Goal: Information Seeking & Learning: Learn about a topic

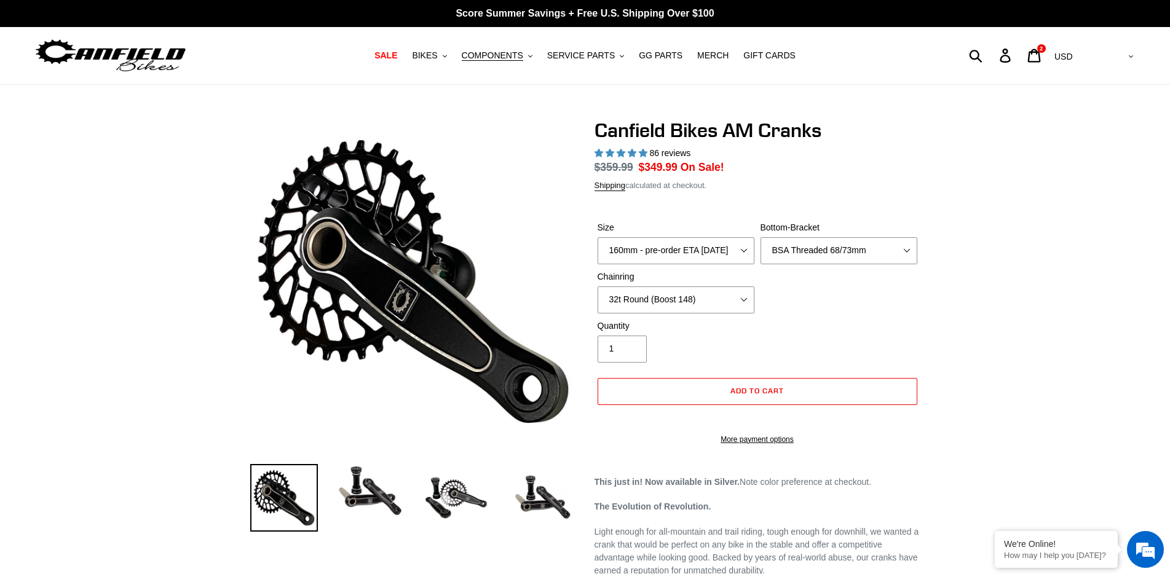
select select "highest-rating"
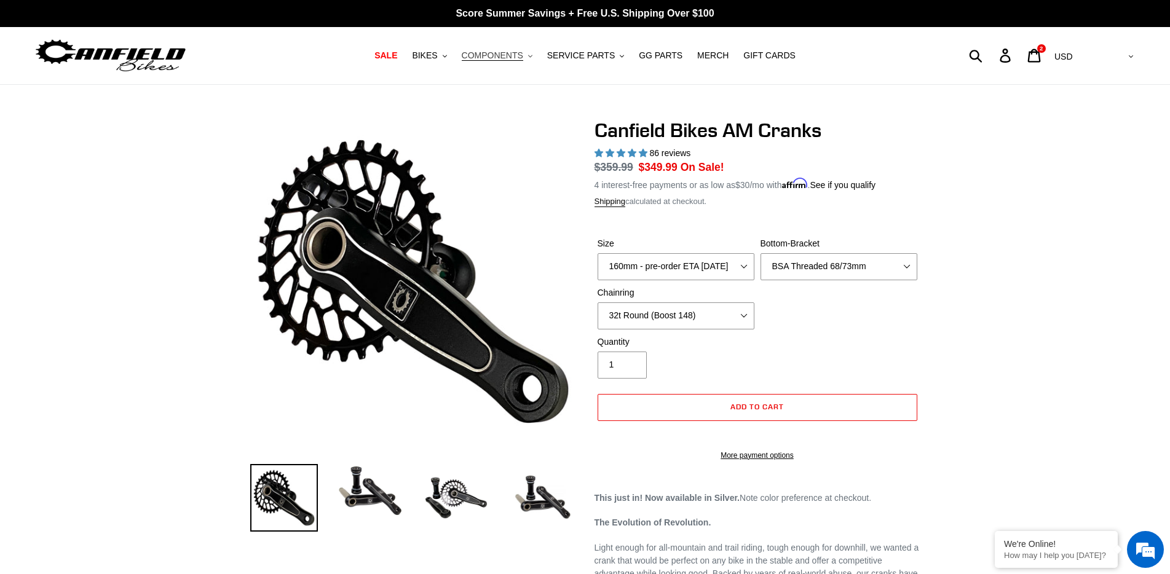
click at [516, 59] on span "COMPONENTS" at bounding box center [492, 55] width 61 height 10
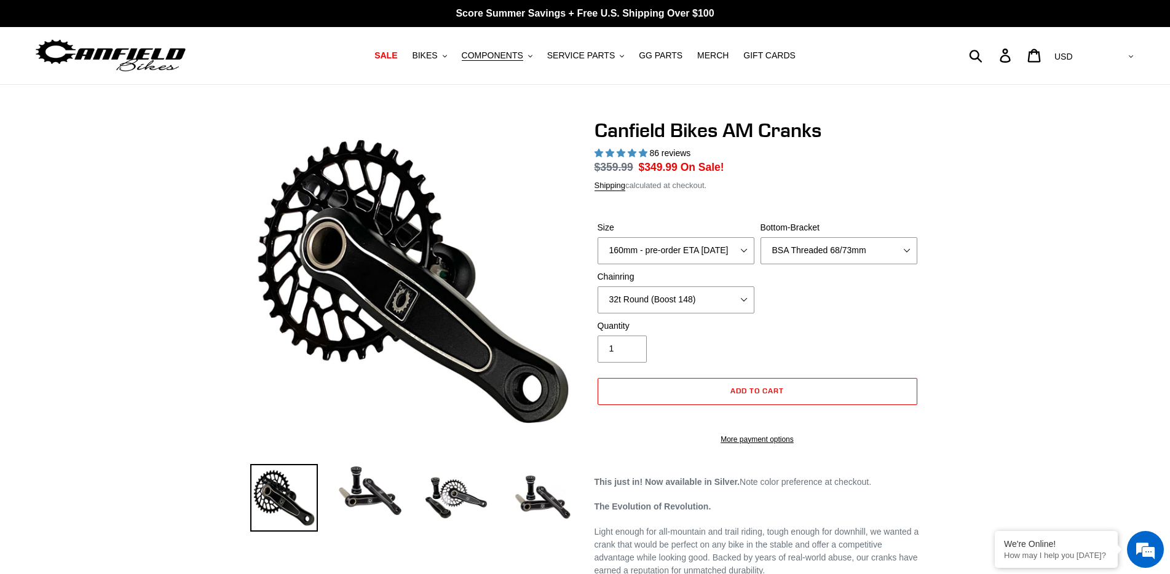
select select "highest-rating"
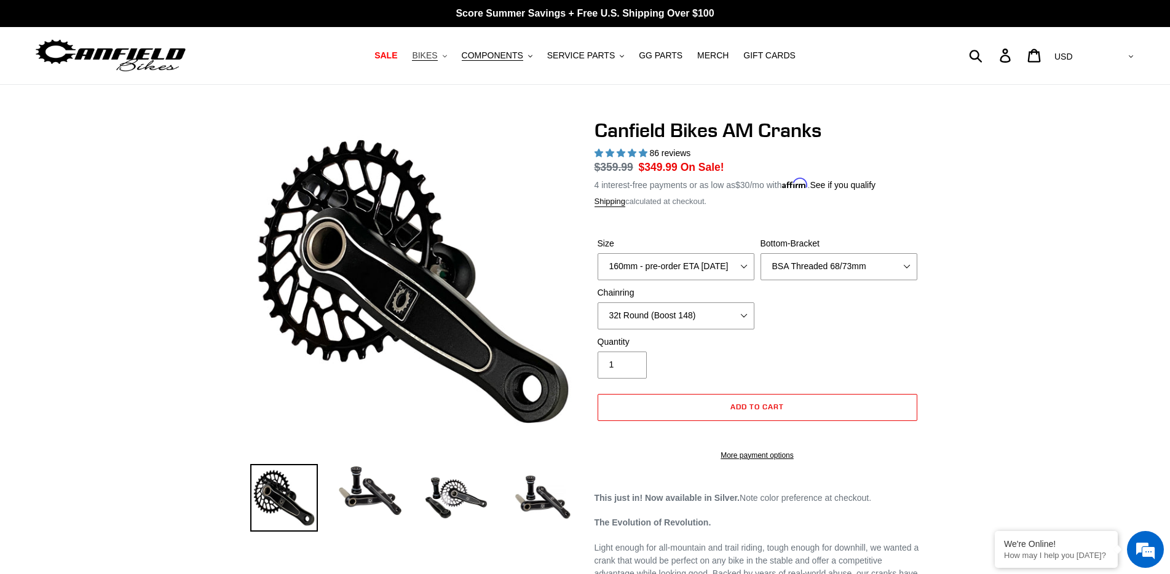
click at [437, 58] on span "BIKES" at bounding box center [424, 55] width 25 height 10
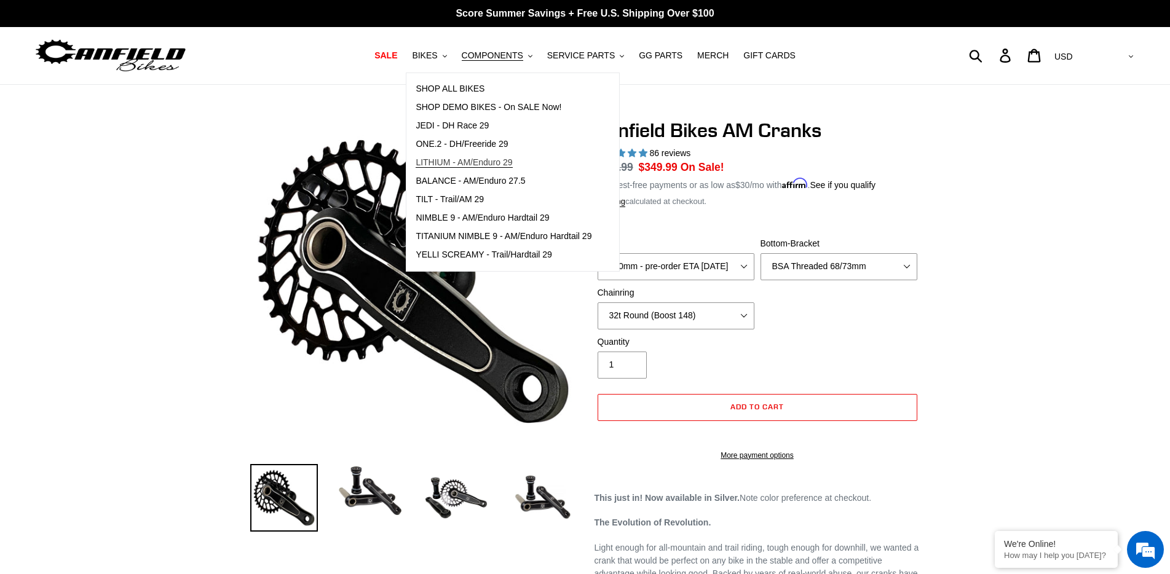
click at [465, 156] on link "LITHIUM - AM/Enduro 29" at bounding box center [503, 163] width 194 height 18
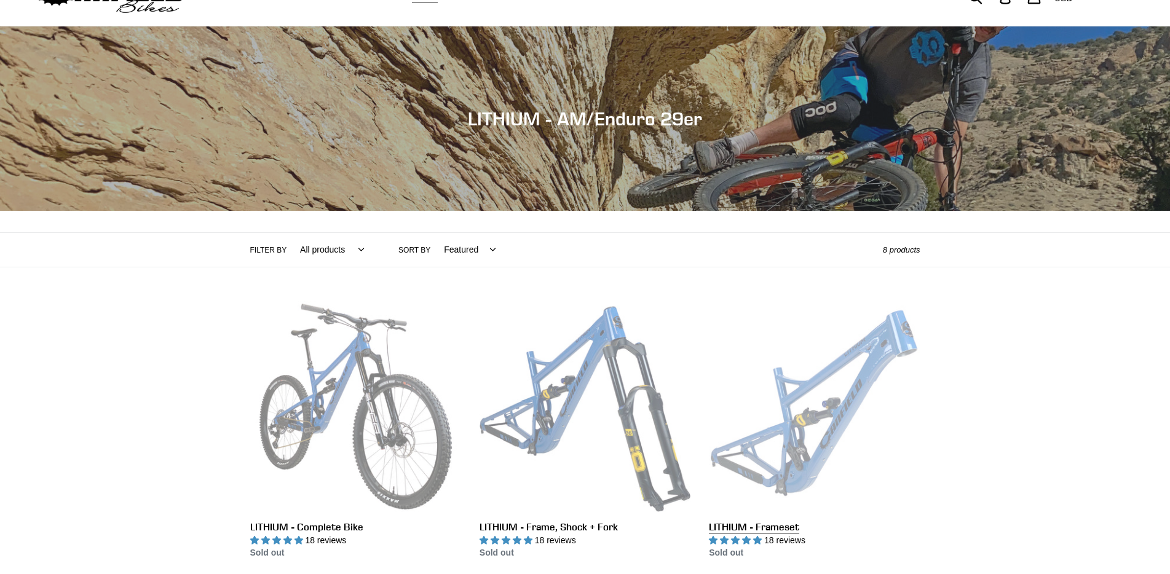
scroll to position [246, 0]
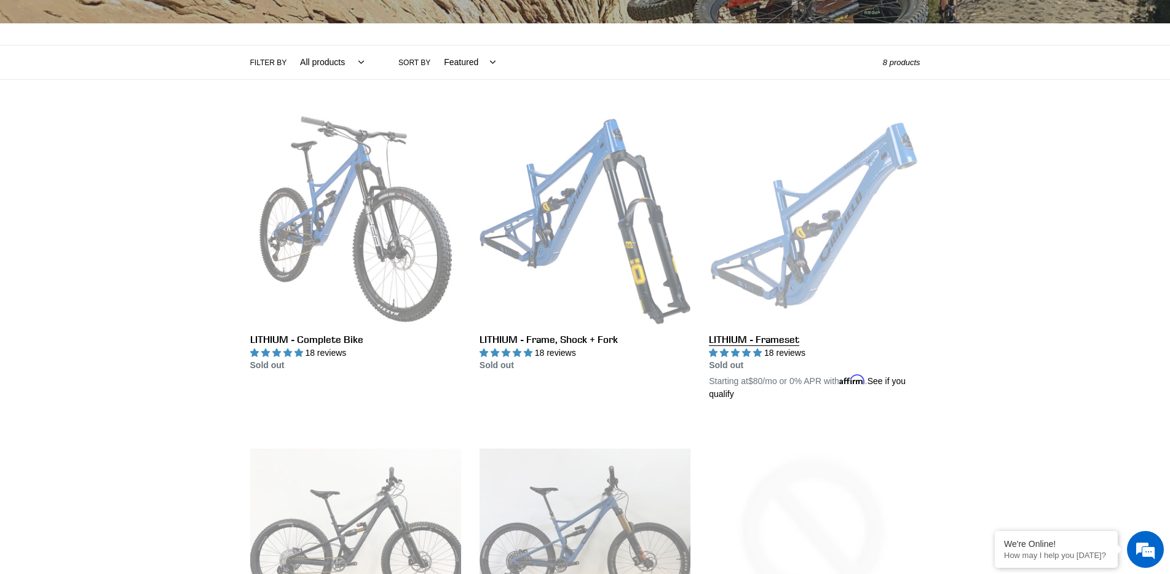
click at [779, 344] on link "LITHIUM - Frameset" at bounding box center [814, 258] width 211 height 288
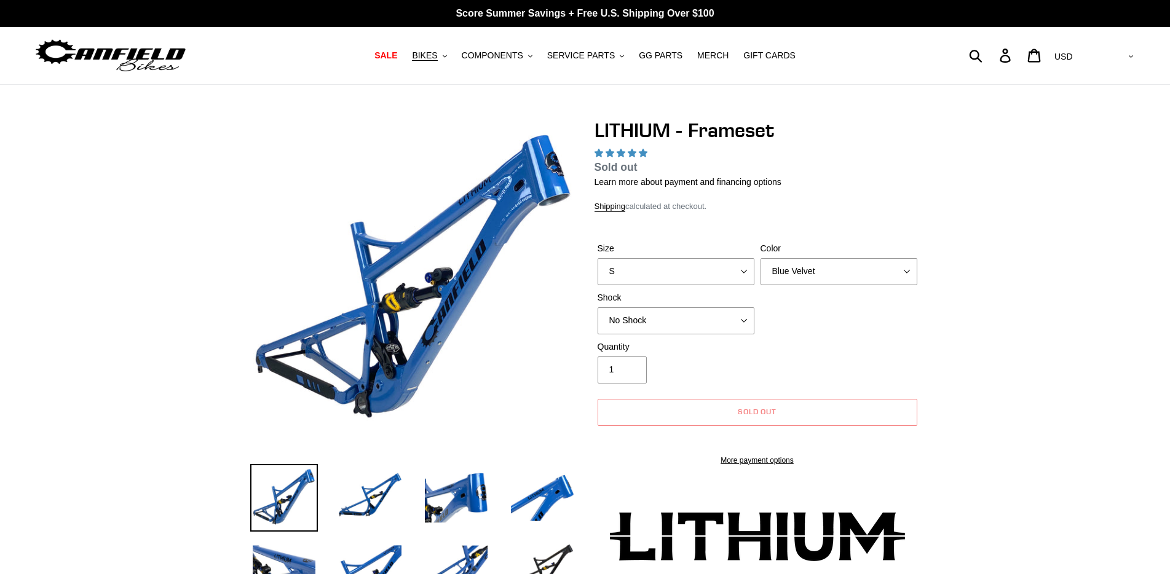
select select "highest-rating"
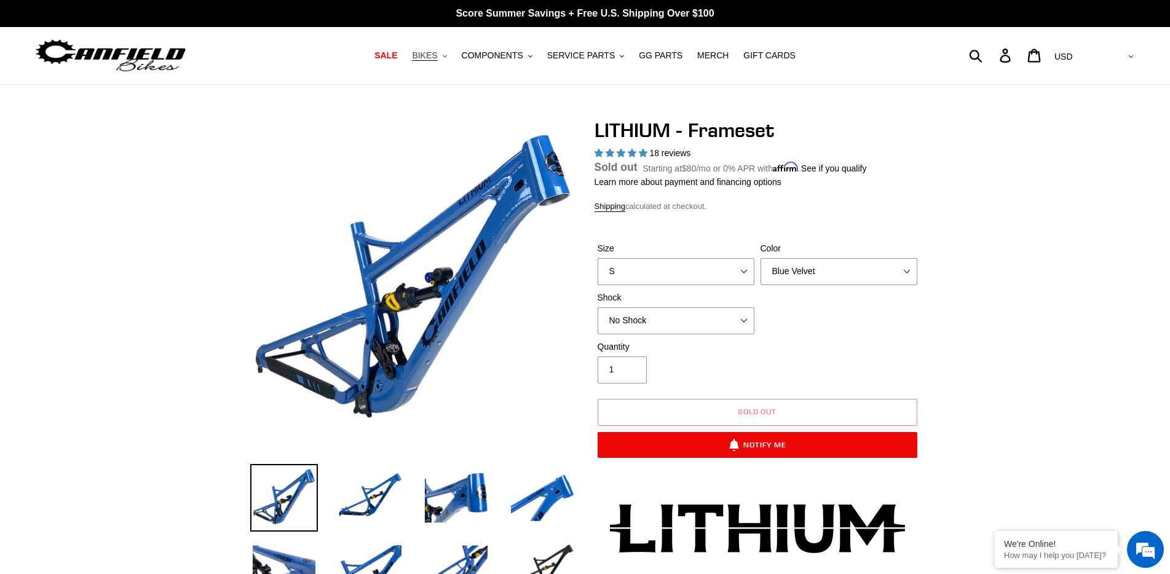
click at [437, 58] on span "BIKES" at bounding box center [424, 55] width 25 height 10
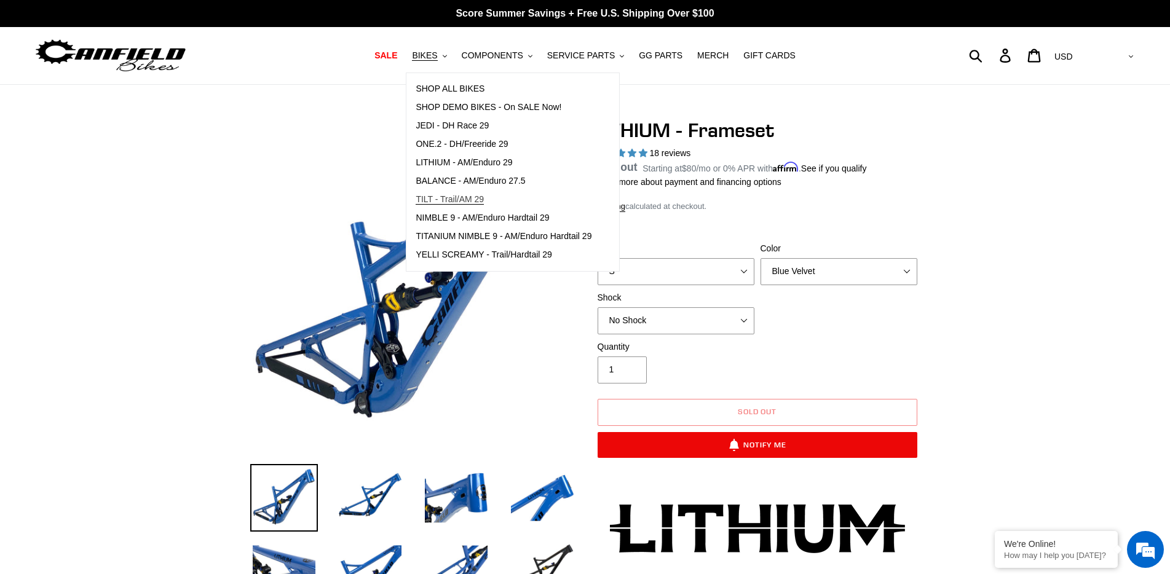
click at [463, 200] on span "TILT - Trail/AM 29" at bounding box center [450, 199] width 68 height 10
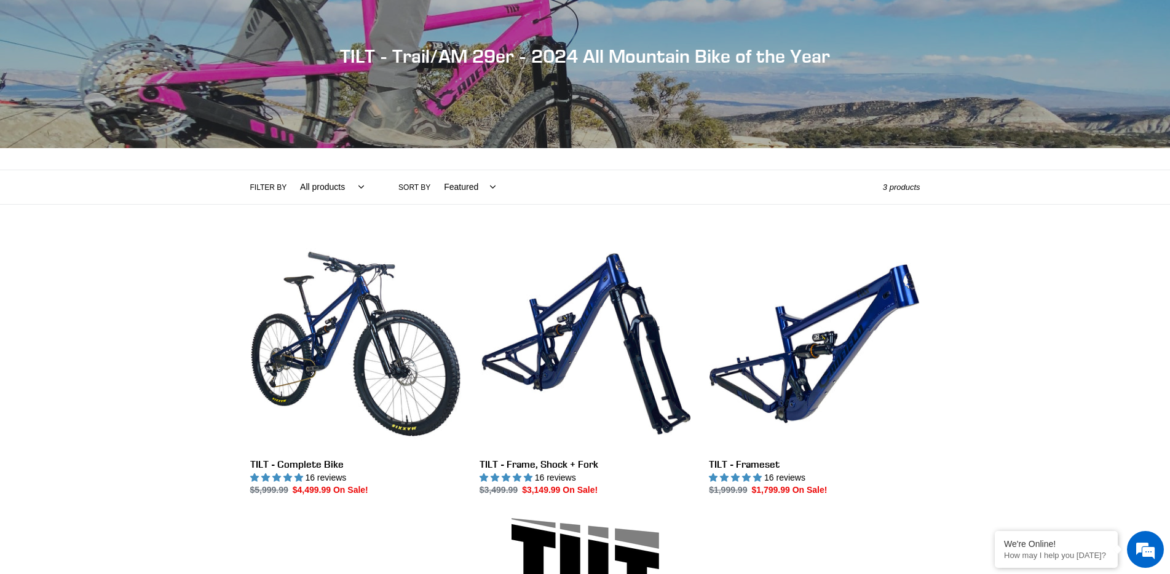
scroll to position [246, 0]
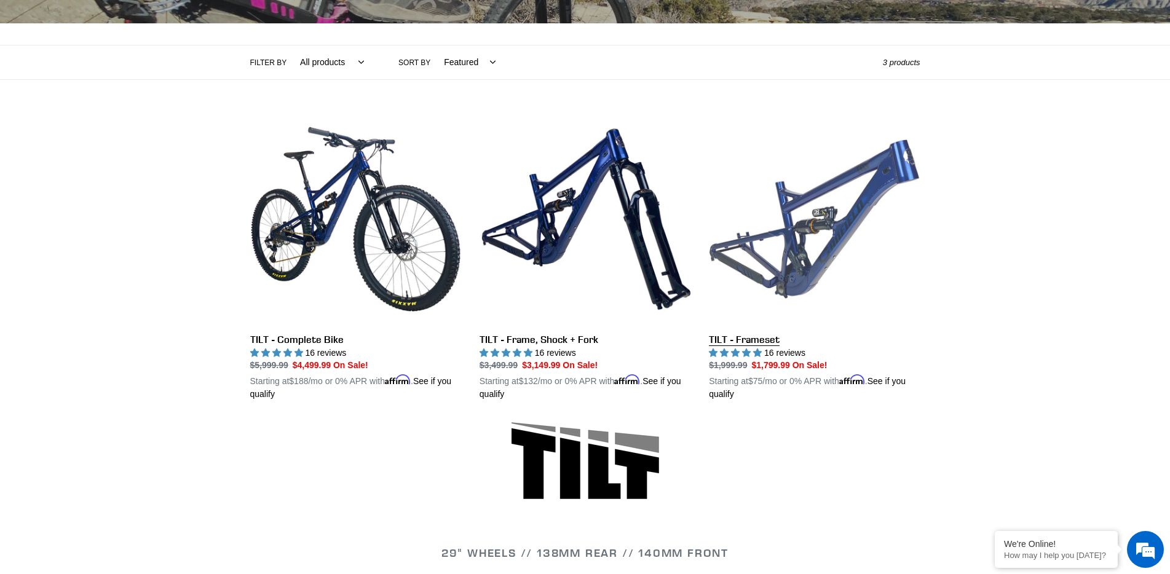
click at [755, 342] on link "TILT - Frameset" at bounding box center [814, 258] width 211 height 288
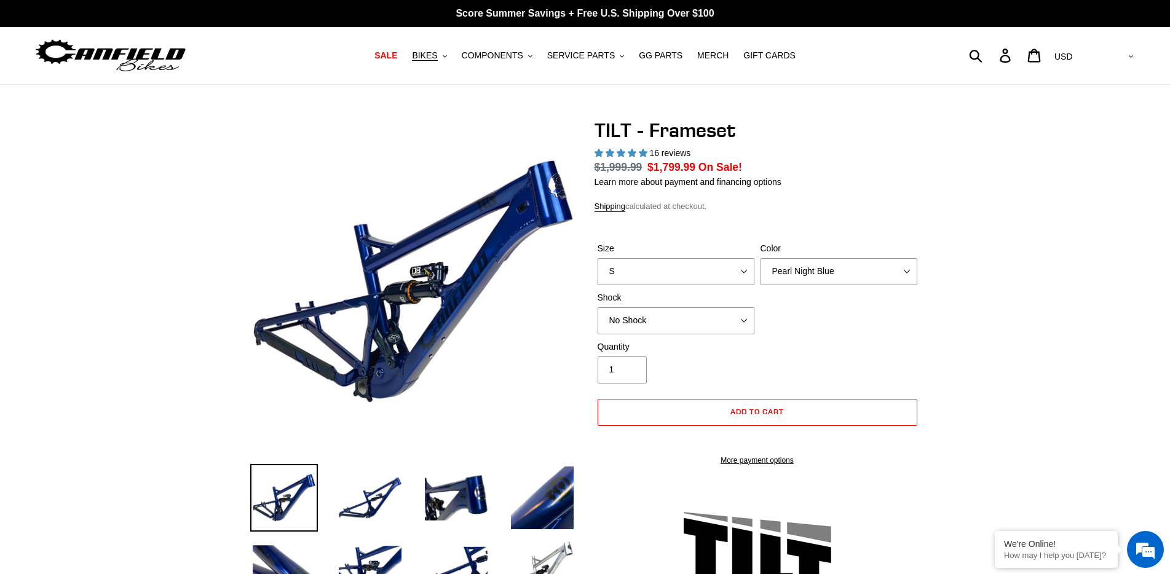
select select "highest-rating"
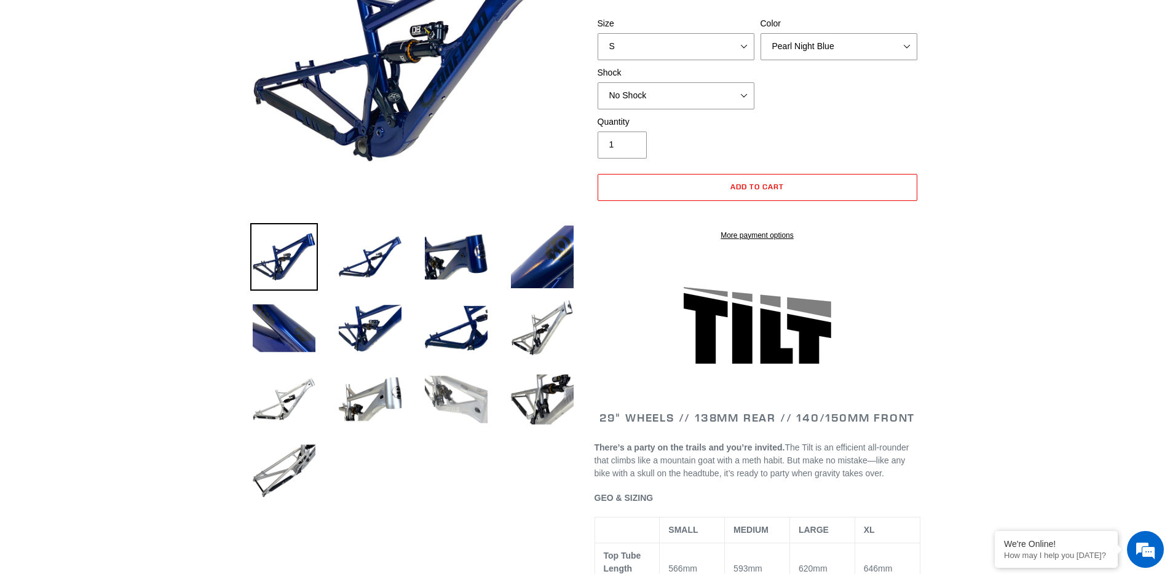
scroll to position [246, 0]
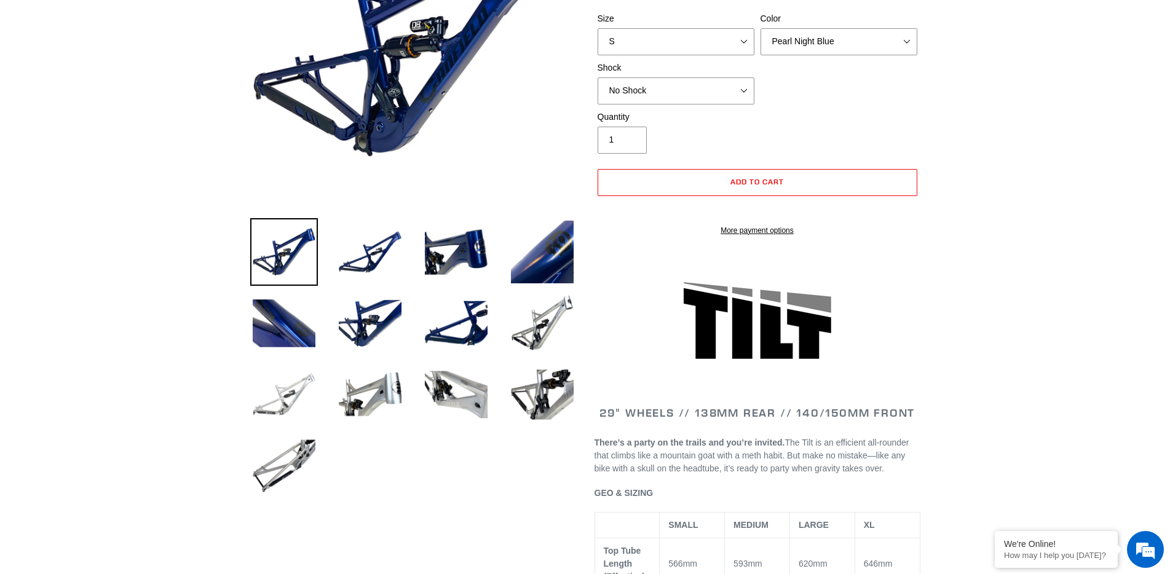
click at [275, 414] on img at bounding box center [284, 395] width 68 height 68
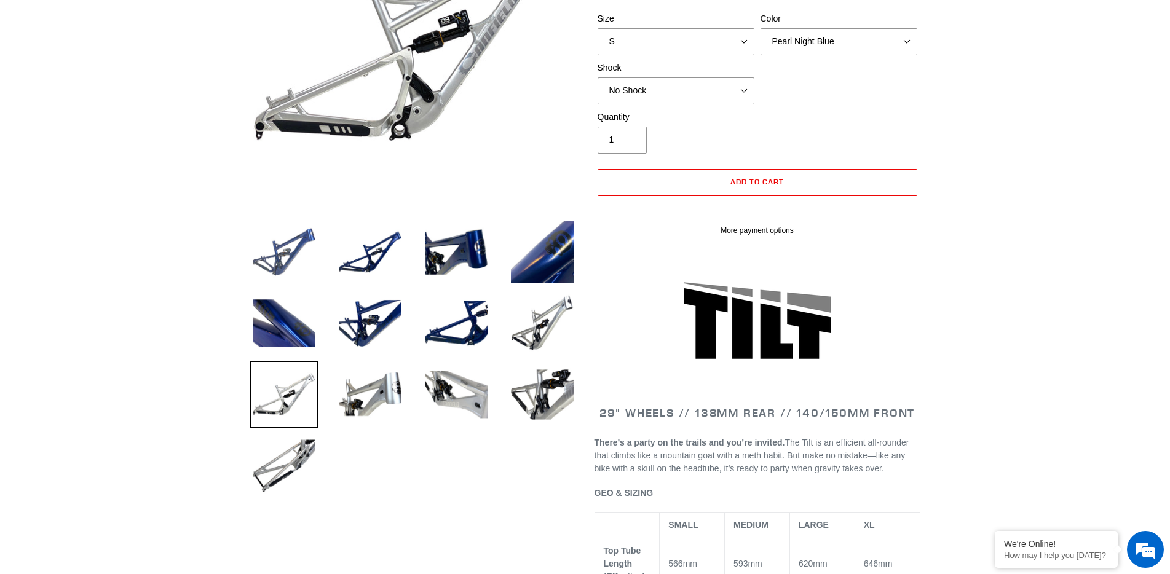
click at [277, 267] on img at bounding box center [284, 252] width 68 height 68
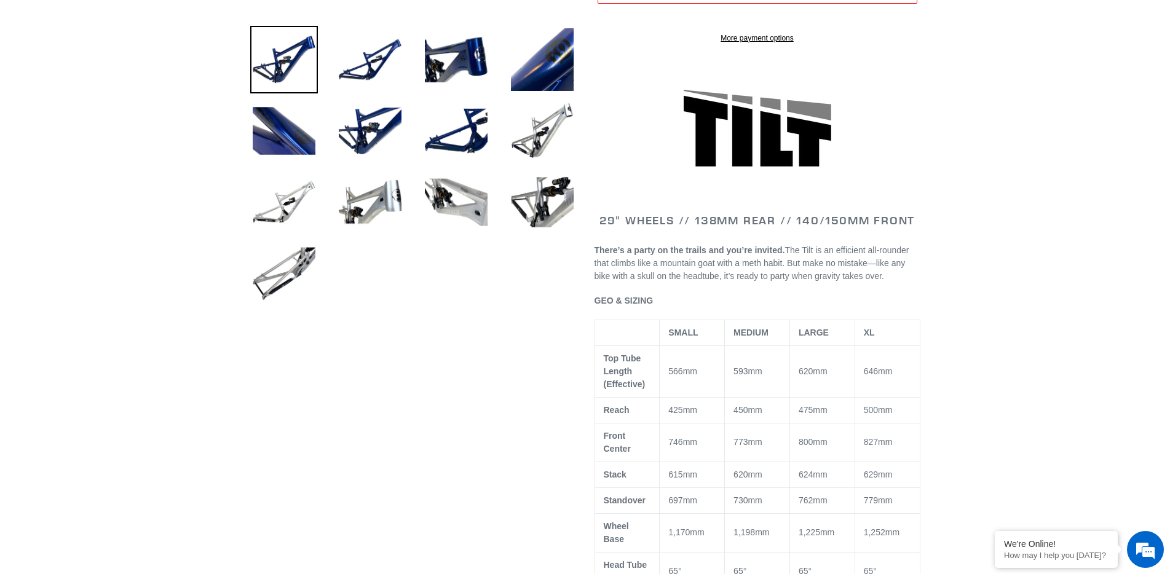
scroll to position [492, 0]
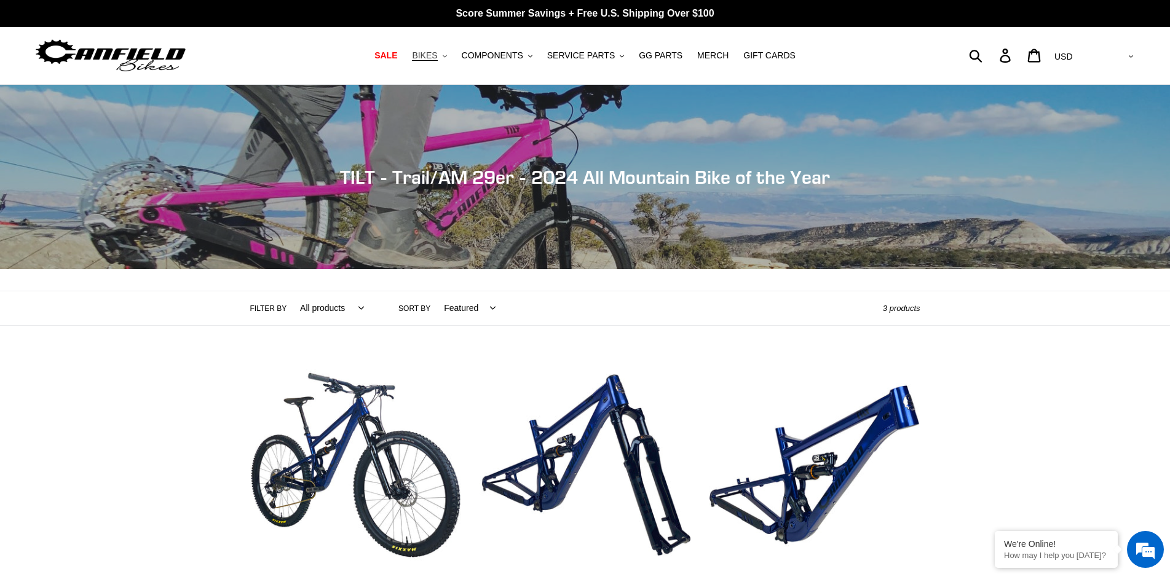
click at [437, 58] on span "BIKES" at bounding box center [424, 55] width 25 height 10
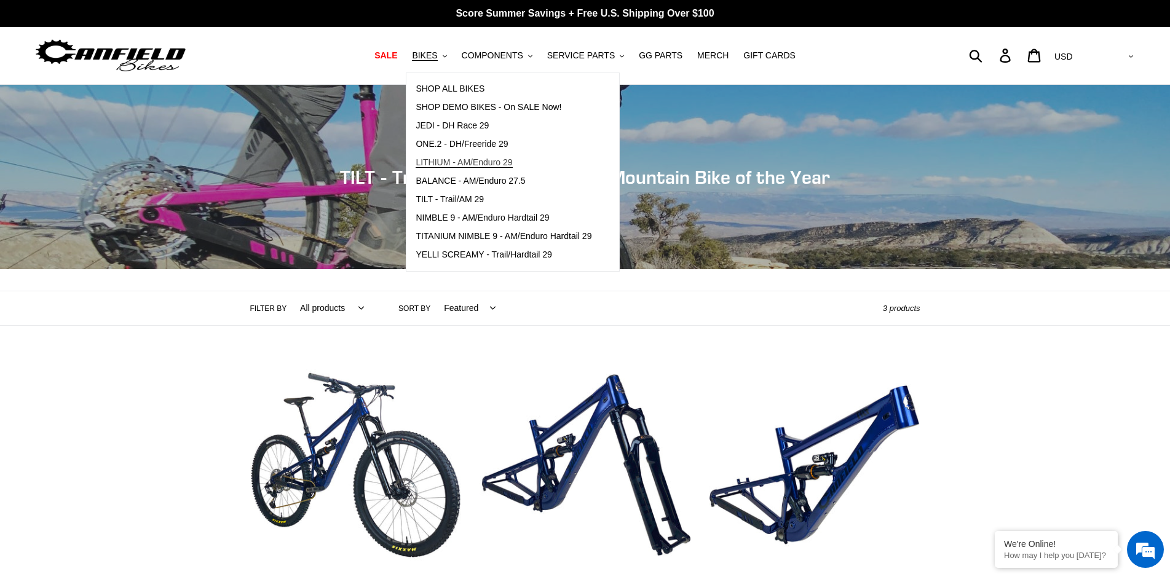
click at [464, 168] on span "LITHIUM - AM/Enduro 29" at bounding box center [464, 162] width 97 height 10
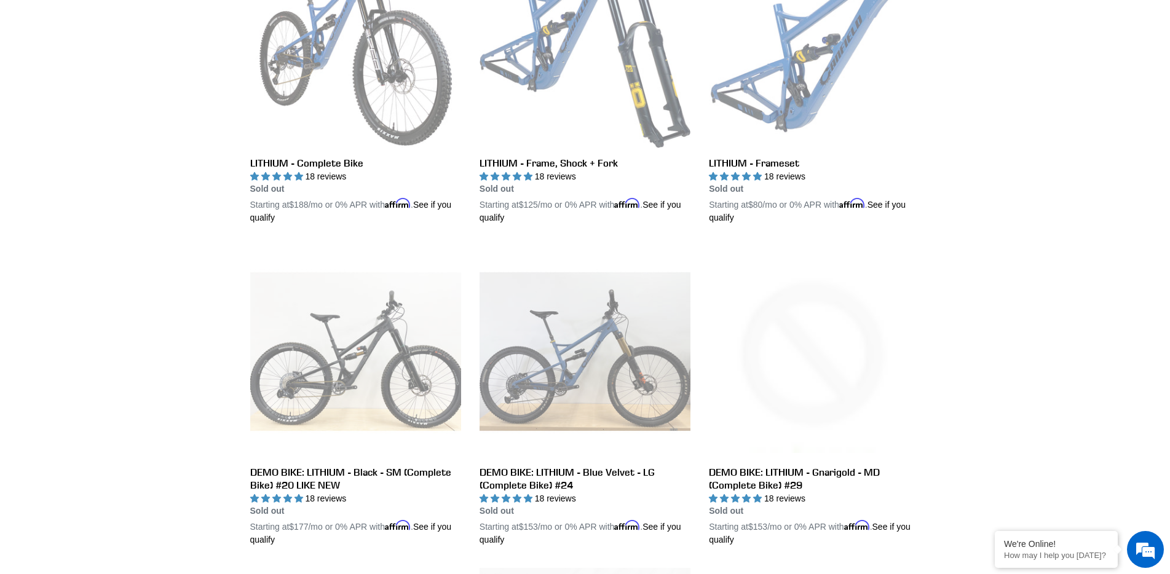
scroll to position [430, 0]
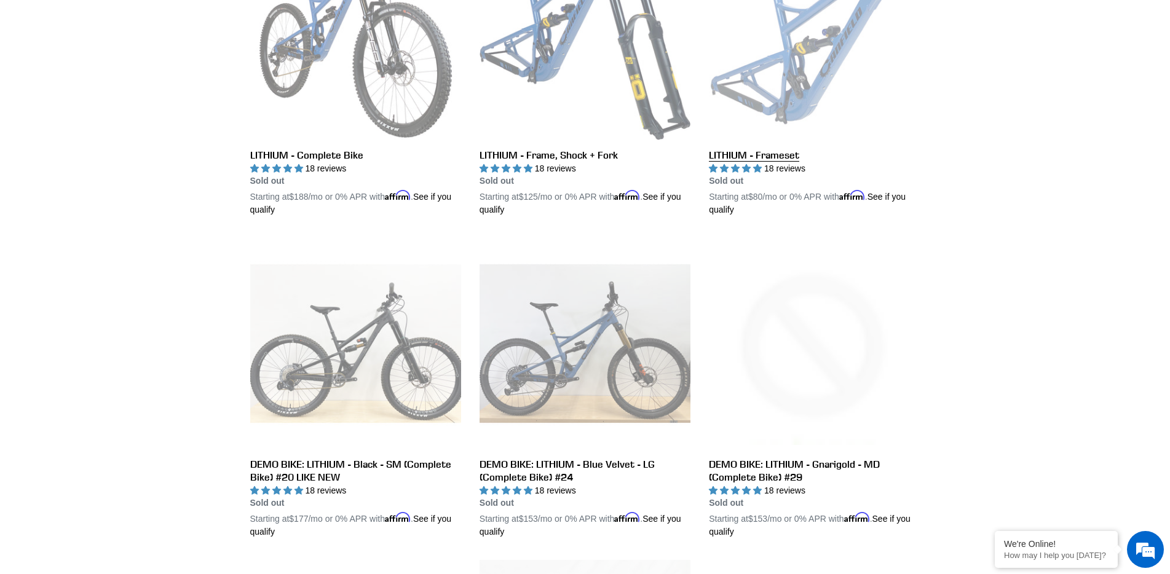
click at [763, 157] on link "LITHIUM - Frameset" at bounding box center [814, 73] width 211 height 288
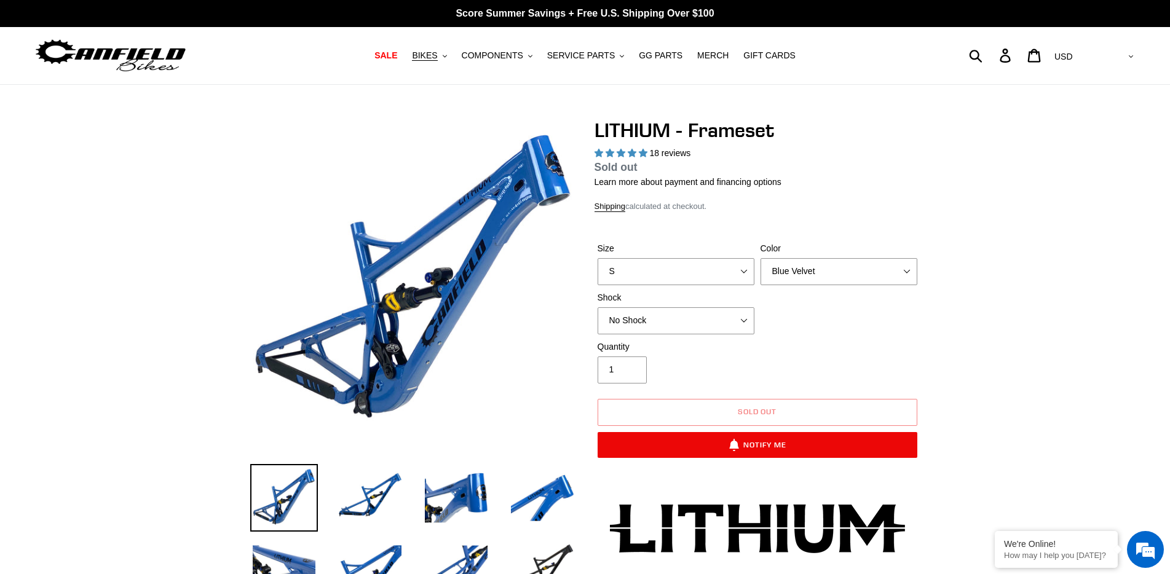
select select "highest-rating"
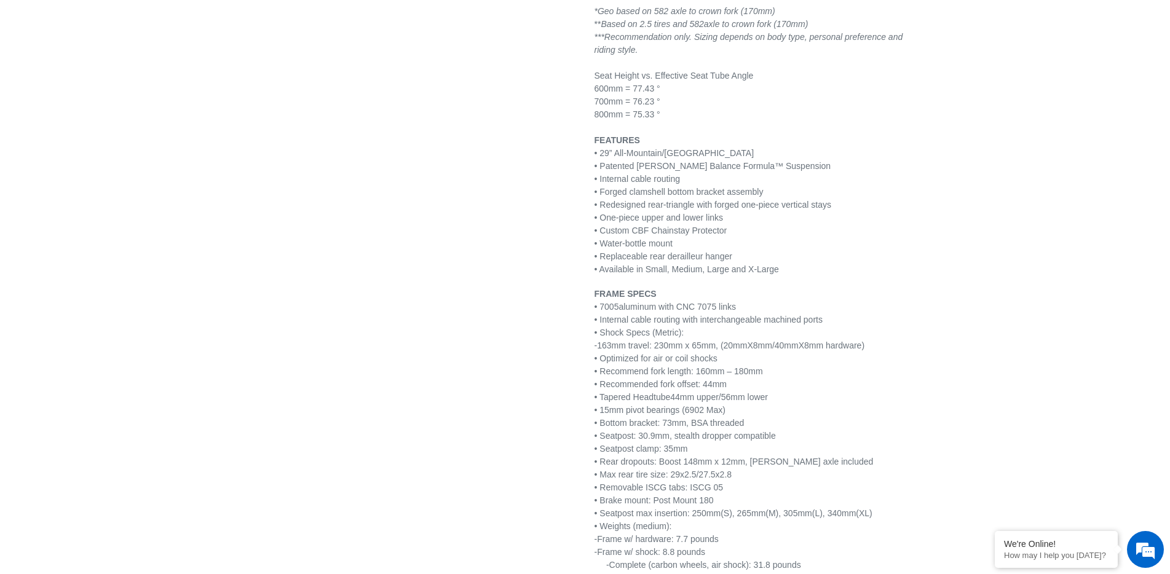
scroll to position [1045, 0]
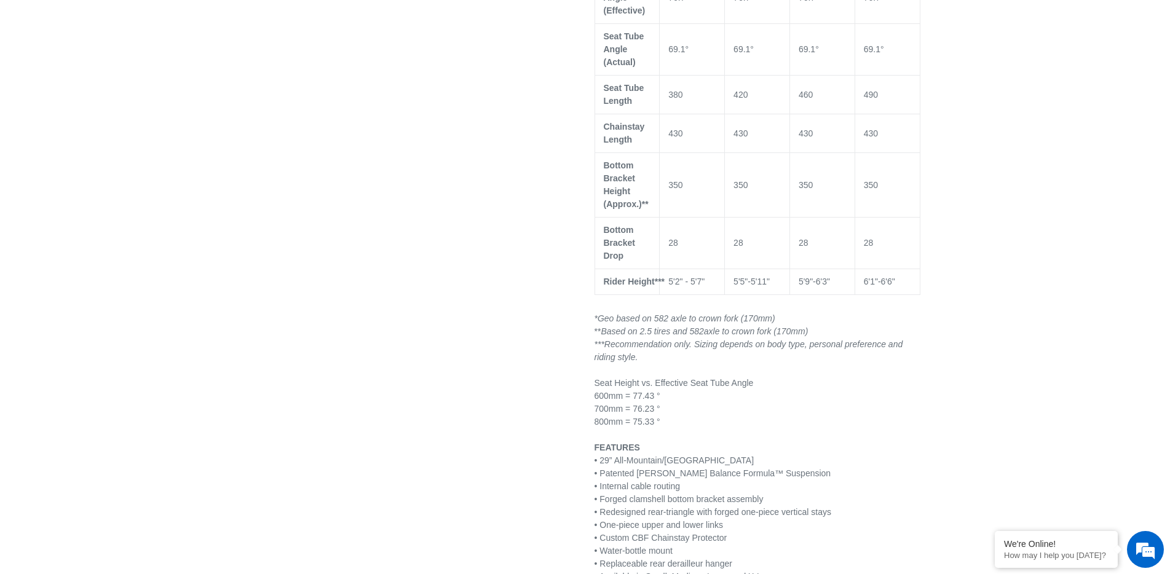
click at [243, 219] on div at bounding box center [576, 361] width 688 height 2575
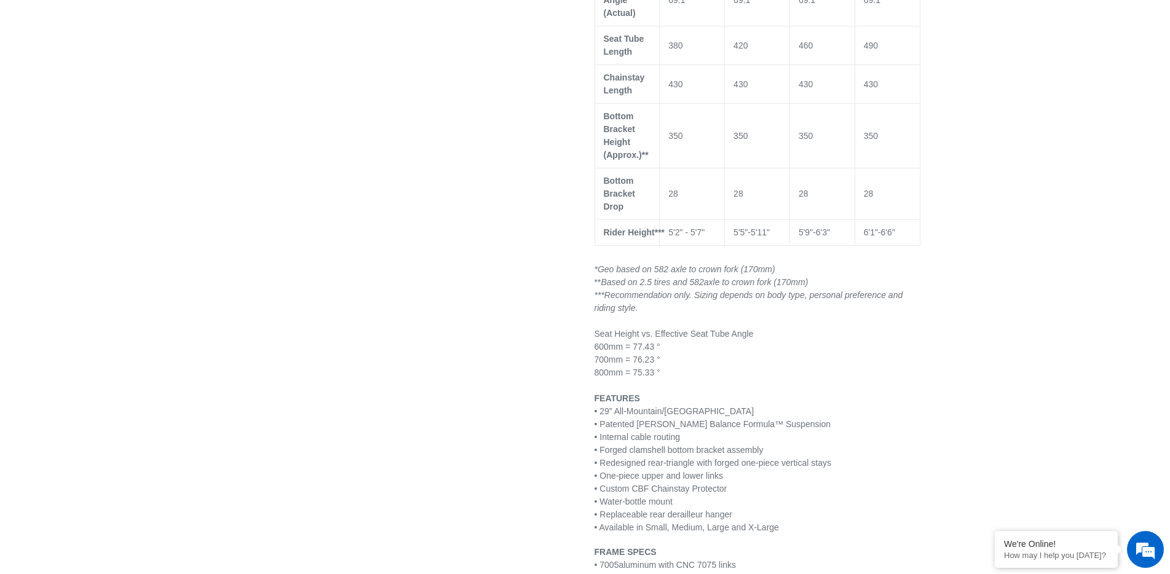
scroll to position [1168, 0]
